Goal: Task Accomplishment & Management: Manage account settings

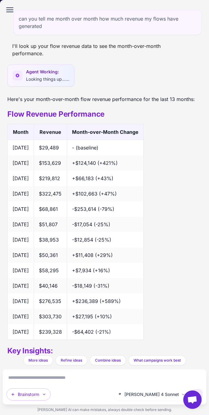
scroll to position [593, 0]
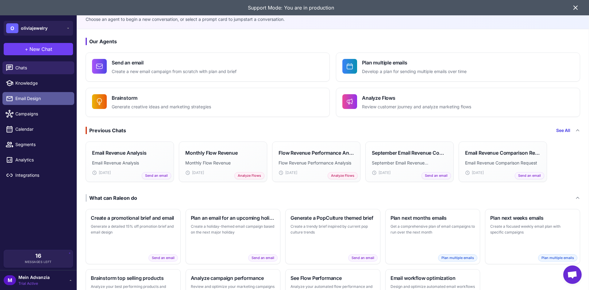
click at [25, 98] on span "Email Design" at bounding box center [42, 98] width 54 height 7
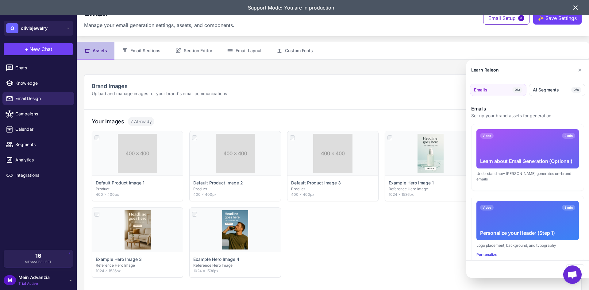
click at [150, 49] on div at bounding box center [294, 145] width 589 height 290
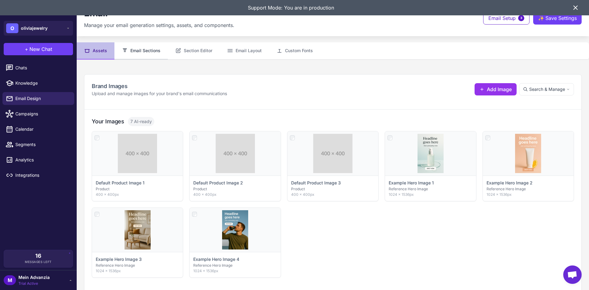
click at [136, 55] on button "Email Sections" at bounding box center [141, 50] width 53 height 17
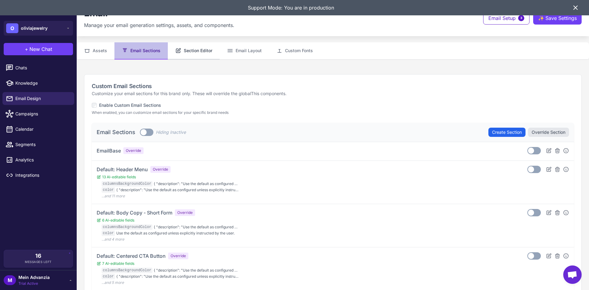
click at [199, 49] on button "Section Editor" at bounding box center [194, 50] width 52 height 17
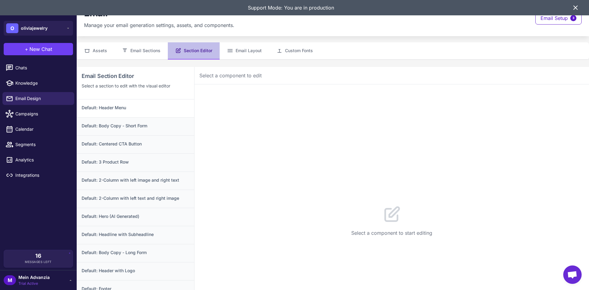
click at [123, 111] on div "Default: Header Menu" at bounding box center [136, 108] width 118 height 18
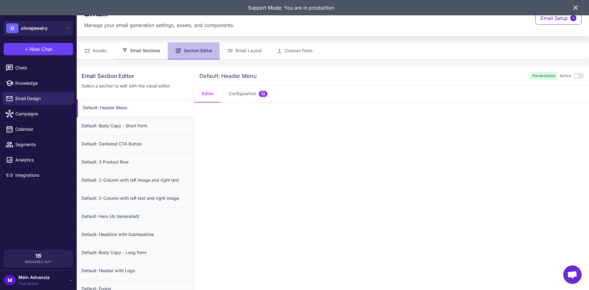
click at [150, 54] on button "Email Sections" at bounding box center [141, 50] width 53 height 17
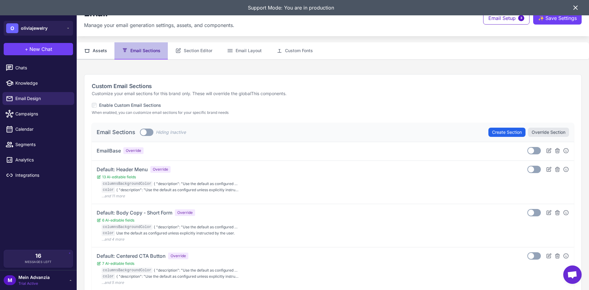
click at [96, 54] on button "Assets" at bounding box center [96, 50] width 38 height 17
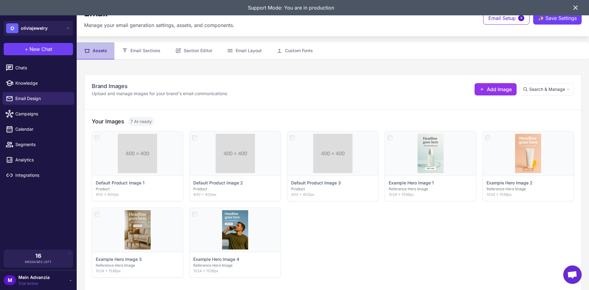
click at [581, 6] on div "Support Mode: You are in production" at bounding box center [294, 7] width 589 height 15
click at [578, 6] on icon at bounding box center [575, 7] width 7 height 7
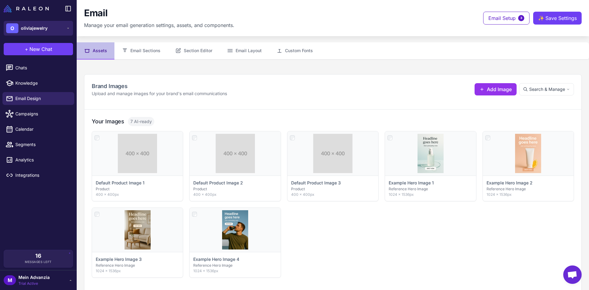
click at [47, 25] on div "O oliviajewelry" at bounding box center [26, 28] width 41 height 10
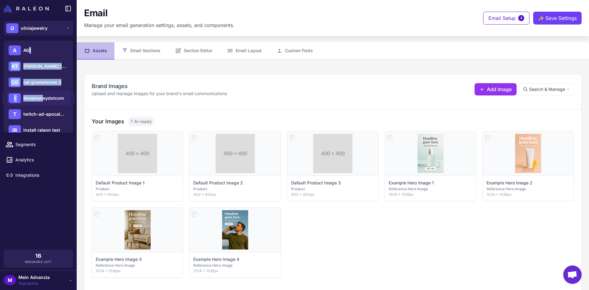
drag, startPoint x: 30, startPoint y: 52, endPoint x: 42, endPoint y: 99, distance: 48.2
click at [42, 99] on div "A AG1 AT adam thank you test 1 CG cat gravestones 2 I ilovemoneydotcom T twitch…" at bounding box center [38, 115] width 69 height 149
click at [38, 97] on span "ilovemoneydotcom" at bounding box center [43, 98] width 41 height 7
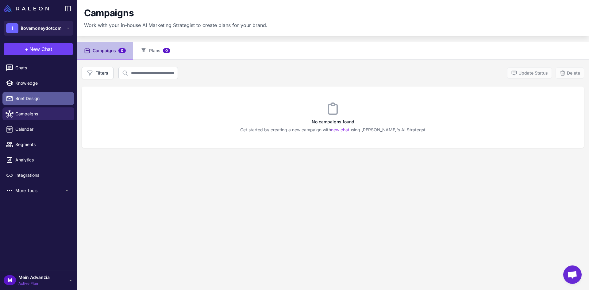
click at [22, 98] on span "Brief Design" at bounding box center [42, 98] width 54 height 7
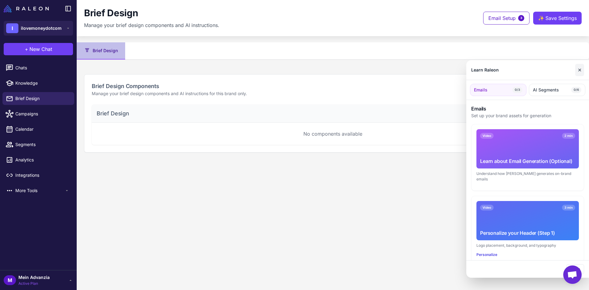
click at [584, 68] on div "Learn Raleon ✕" at bounding box center [528, 70] width 123 height 20
click at [582, 68] on button "✕" at bounding box center [580, 70] width 9 height 12
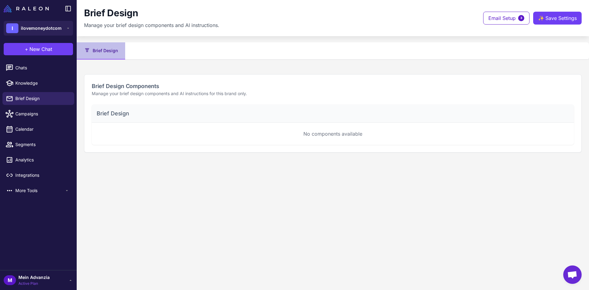
click at [65, 280] on div "M Mein Advanzia Active Plan" at bounding box center [38, 280] width 69 height 12
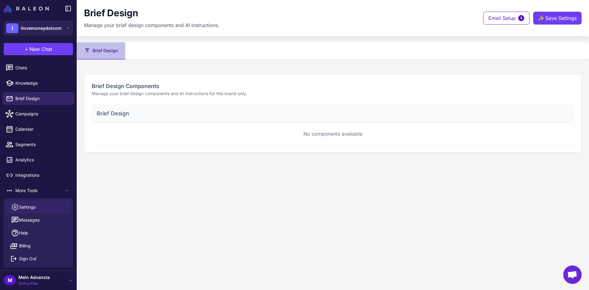
click at [27, 208] on span "Settings" at bounding box center [27, 207] width 17 height 7
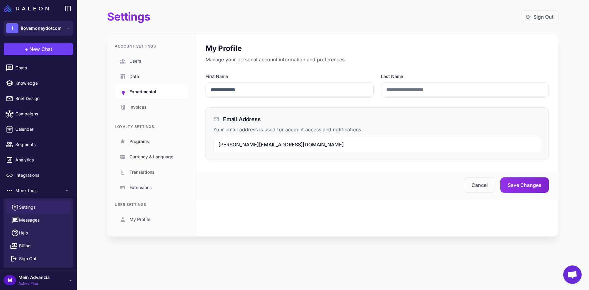
click at [141, 90] on span "Experimental" at bounding box center [143, 91] width 27 height 7
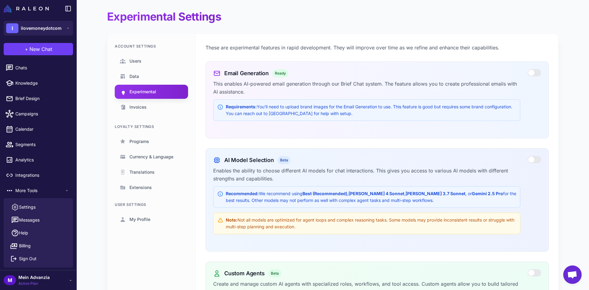
drag, startPoint x: 527, startPoint y: 69, endPoint x: 530, endPoint y: 73, distance: 4.9
click at [528, 70] on section "Email Generation Ready This enables AI-powered email generation through our Bri…" at bounding box center [378, 99] width 344 height 77
click at [531, 74] on div at bounding box center [535, 72] width 14 height 7
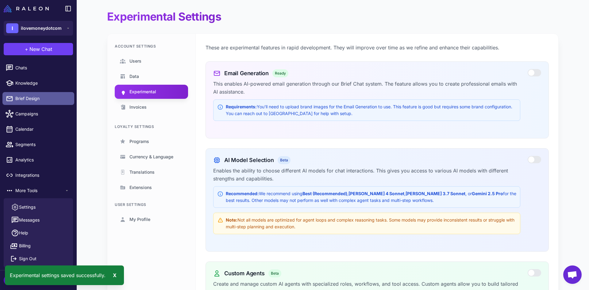
click at [33, 95] on span "Brief Design" at bounding box center [42, 98] width 54 height 7
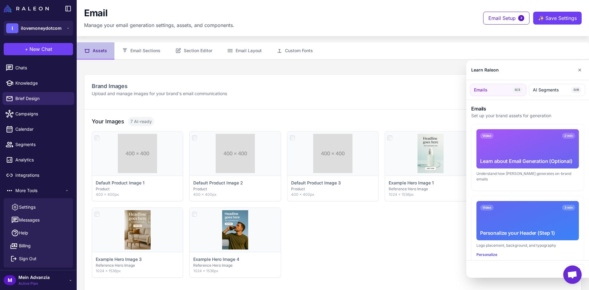
click at [45, 282] on div at bounding box center [294, 145] width 589 height 290
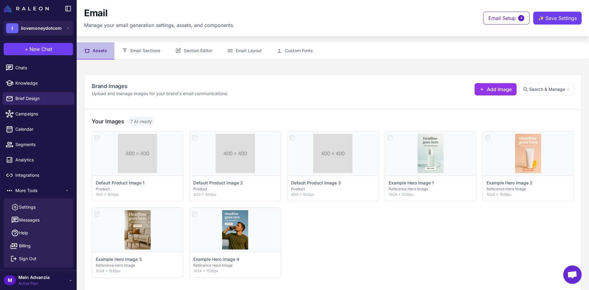
click at [66, 278] on div "M Mein Advanzia Active Plan" at bounding box center [38, 280] width 69 height 12
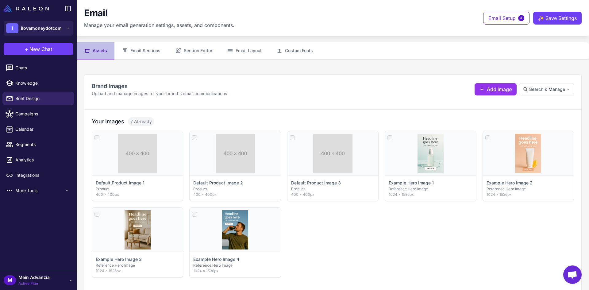
drag, startPoint x: 78, startPoint y: 279, endPoint x: 75, endPoint y: 280, distance: 3.2
click at [76, 280] on div "**********" at bounding box center [294, 145] width 589 height 290
click at [73, 280] on div "M Mein Advanzia Active Plan" at bounding box center [38, 280] width 77 height 20
click at [69, 281] on icon at bounding box center [70, 280] width 5 height 5
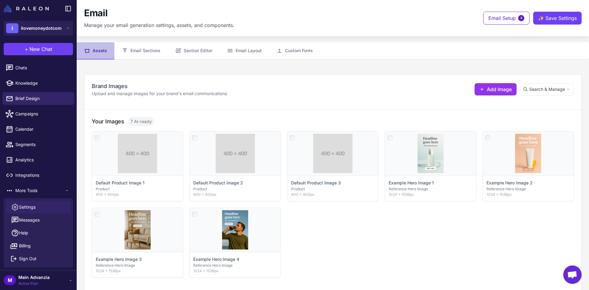
click at [27, 209] on span "Settings" at bounding box center [27, 207] width 17 height 7
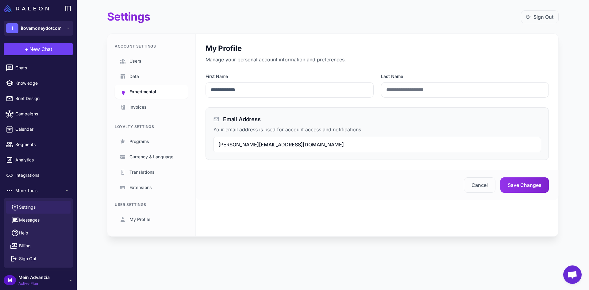
click at [149, 91] on span "Experimental" at bounding box center [143, 91] width 27 height 7
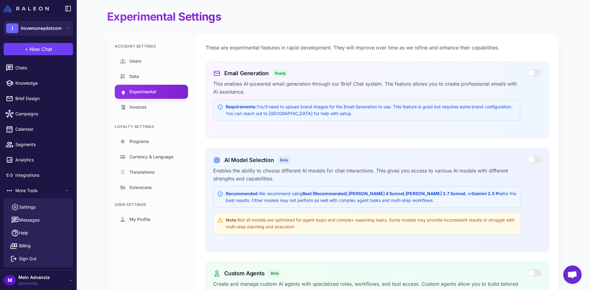
click at [533, 72] on div at bounding box center [535, 72] width 14 height 7
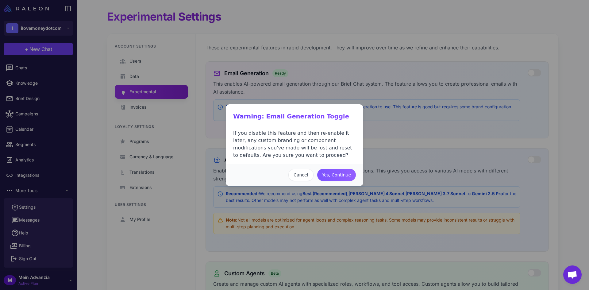
click at [335, 173] on button "Yes, Continue" at bounding box center [336, 175] width 39 height 12
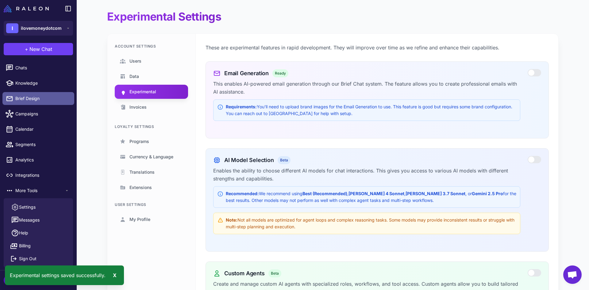
click at [21, 102] on link "Brief Design" at bounding box center [38, 98] width 72 height 13
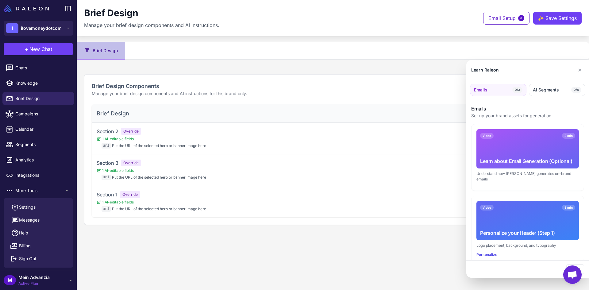
click at [303, 146] on div at bounding box center [294, 145] width 589 height 290
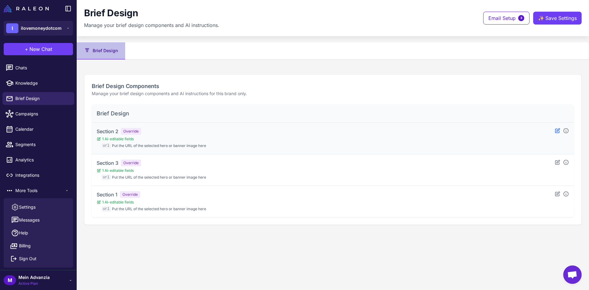
click at [558, 133] on icon at bounding box center [558, 131] width 6 height 6
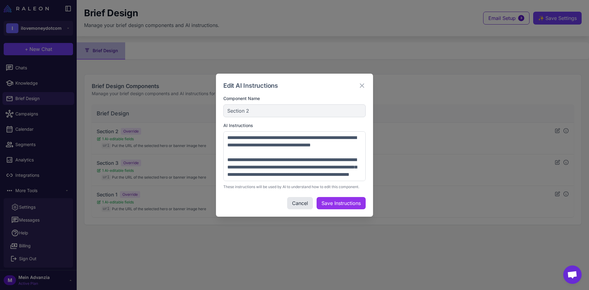
scroll to position [214, 0]
click at [362, 89] on icon at bounding box center [362, 85] width 7 height 7
